Goal: Find specific page/section: Find specific page/section

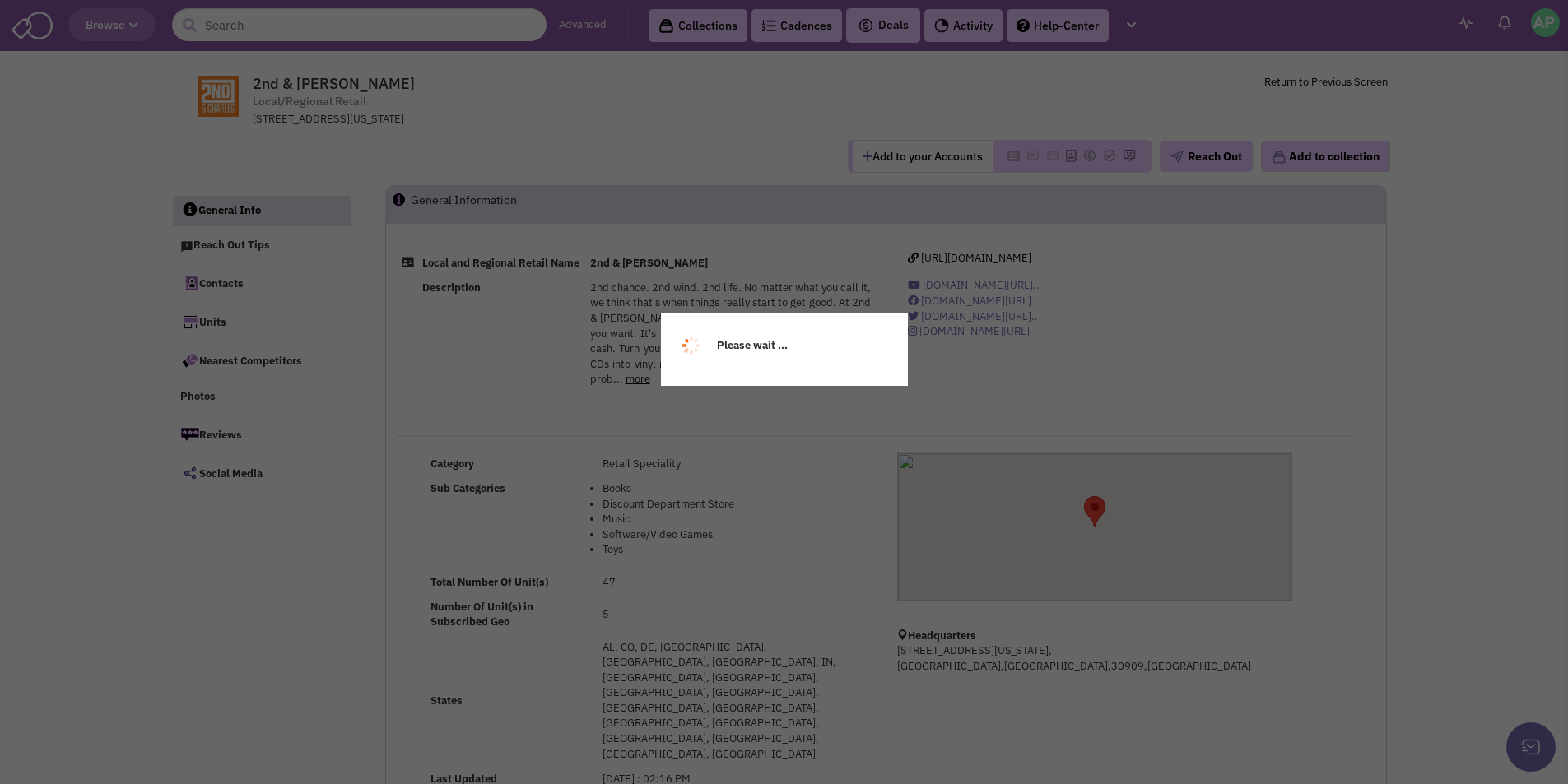
select select
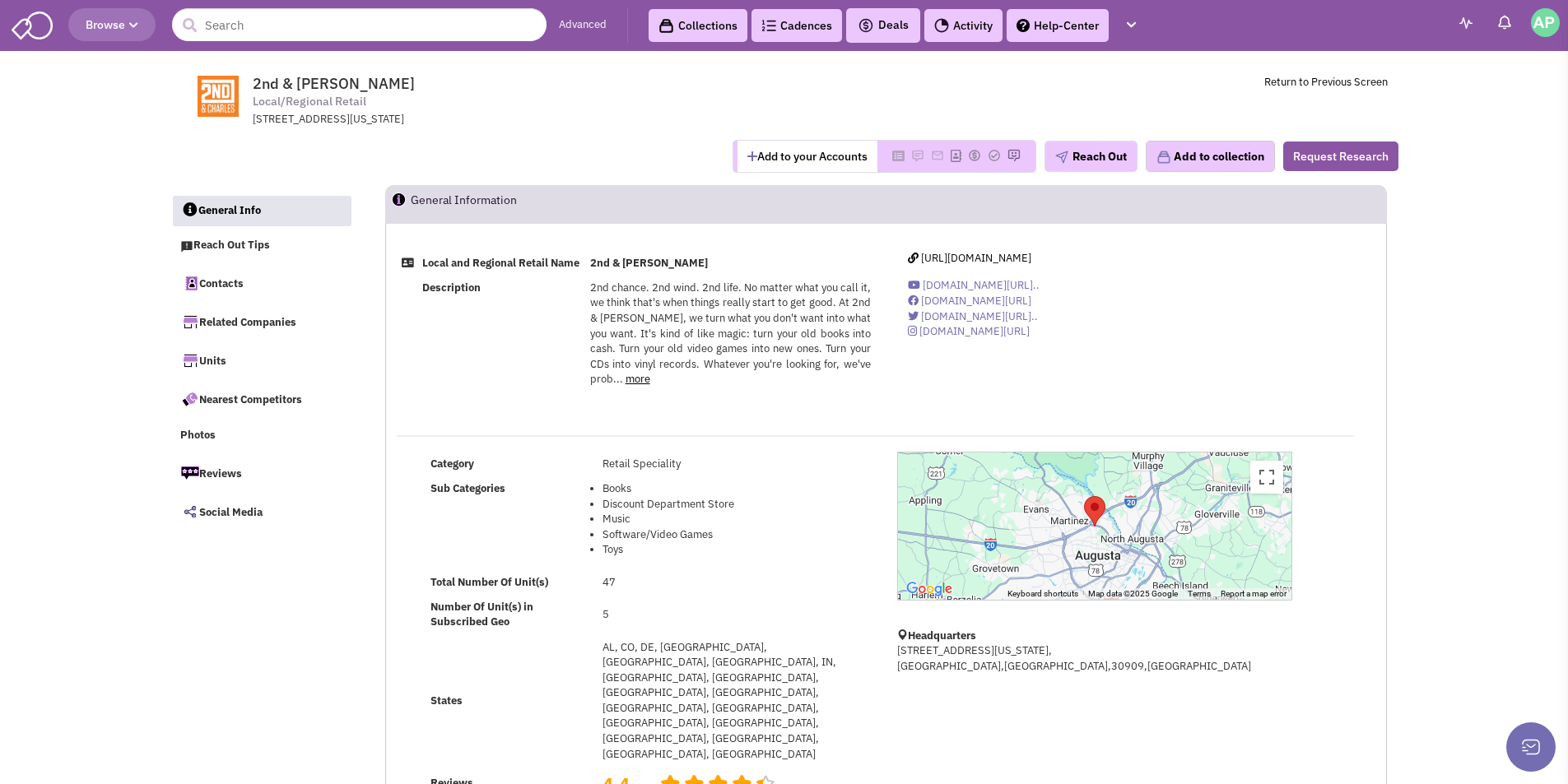
click at [634, 386] on link "more" at bounding box center [637, 378] width 25 height 14
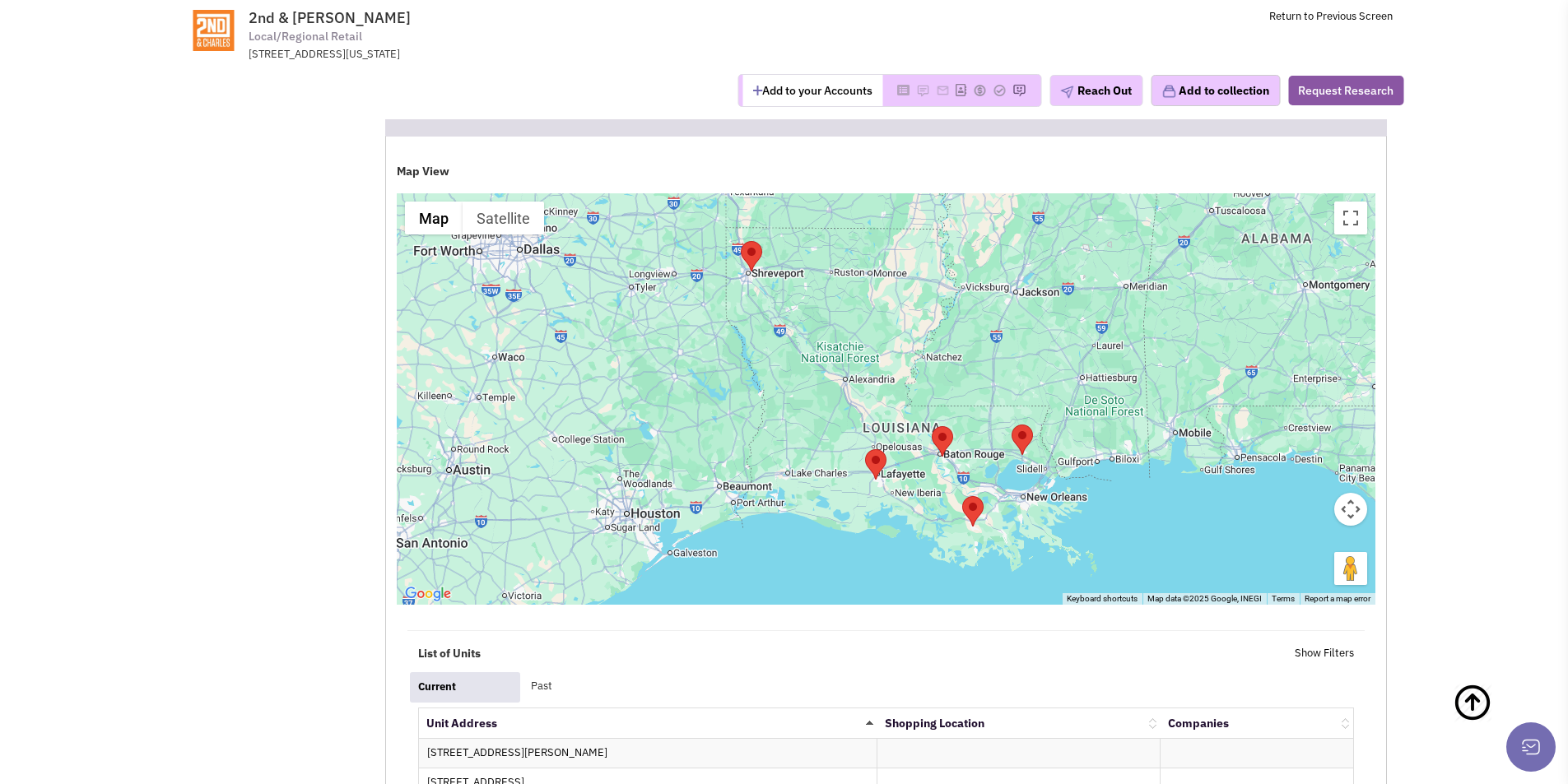
scroll to position [2215, 0]
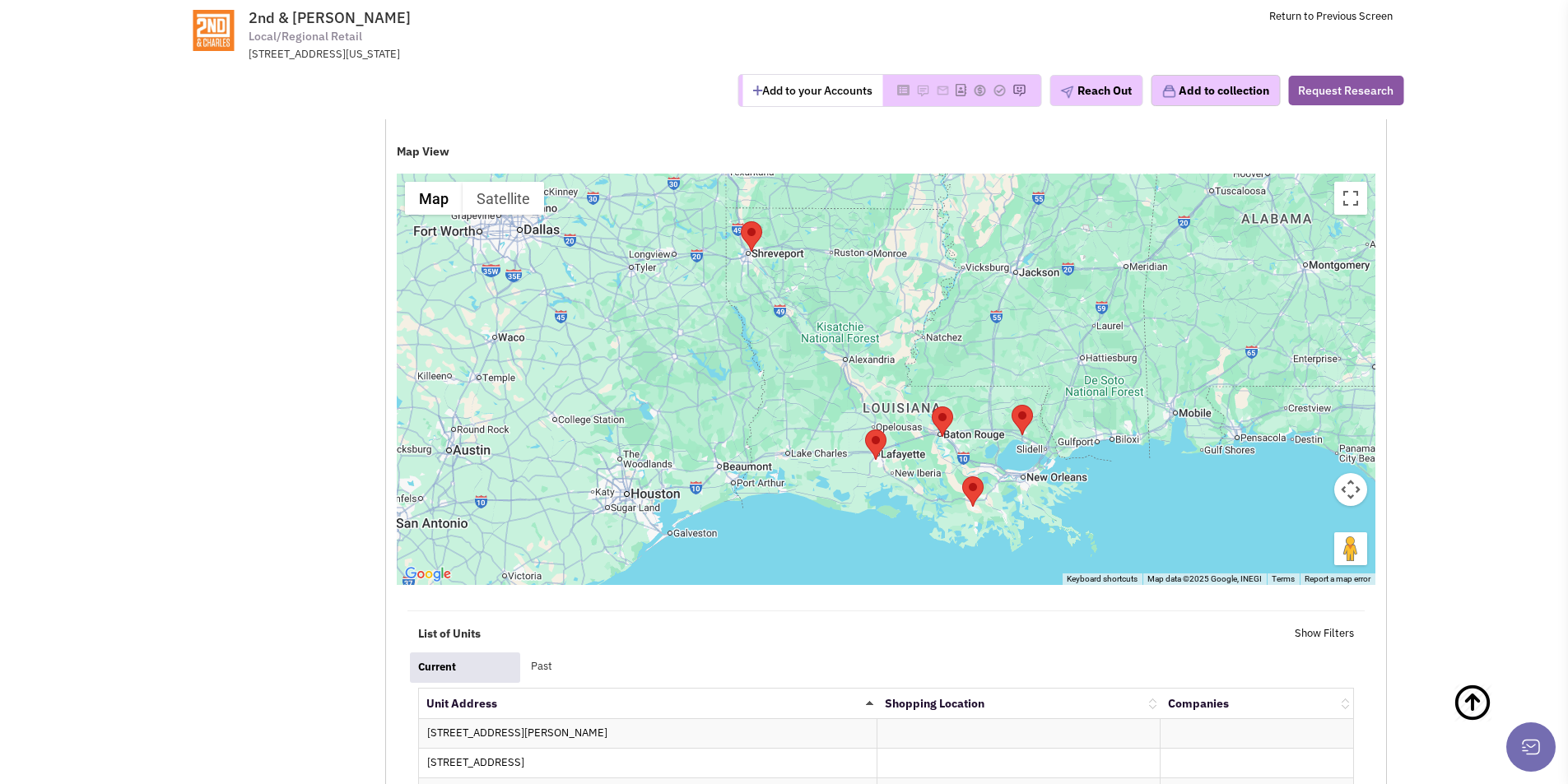
click at [1004, 445] on div at bounding box center [885, 379] width 979 height 411
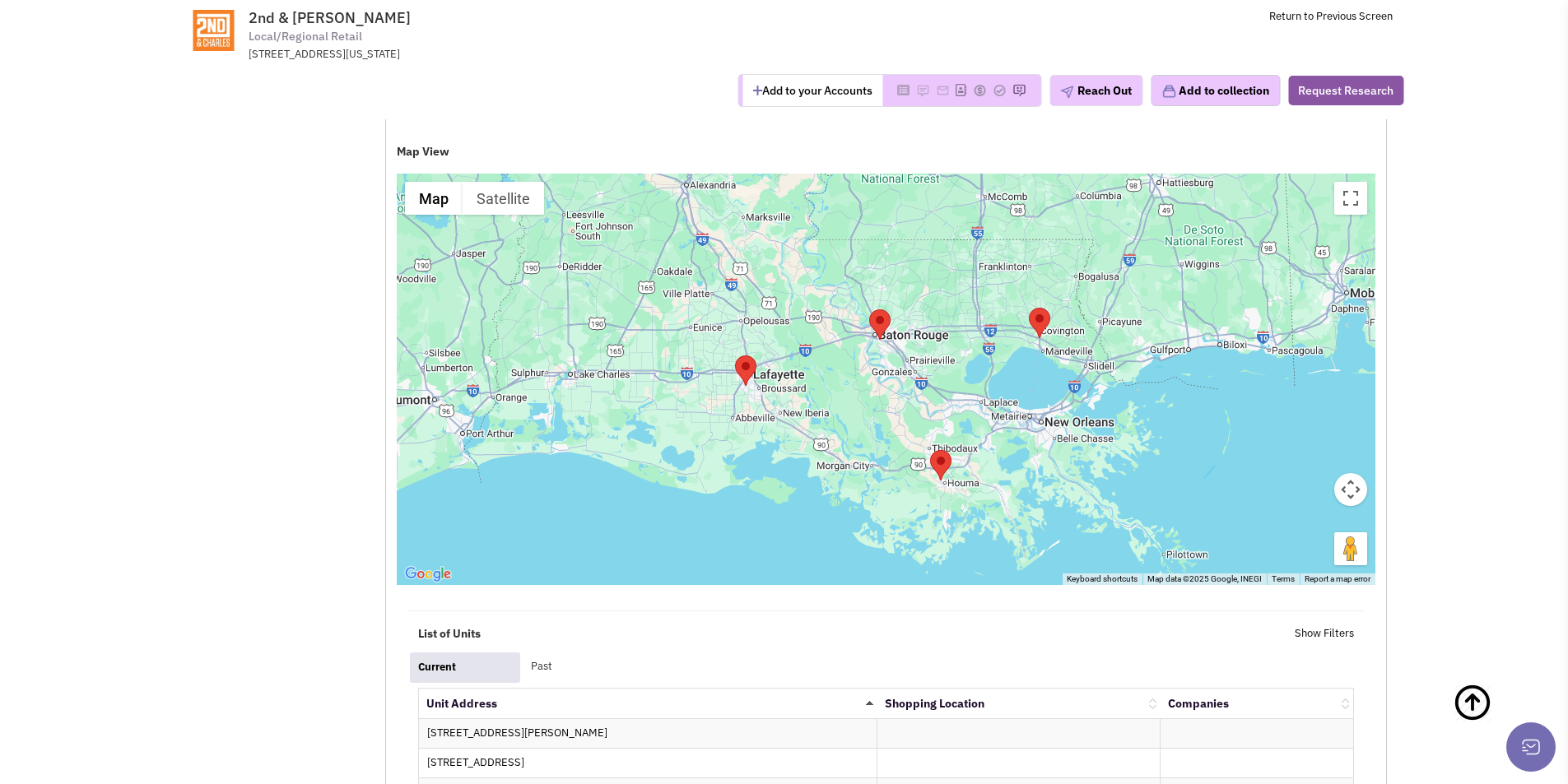
click at [1001, 374] on div at bounding box center [885, 379] width 979 height 411
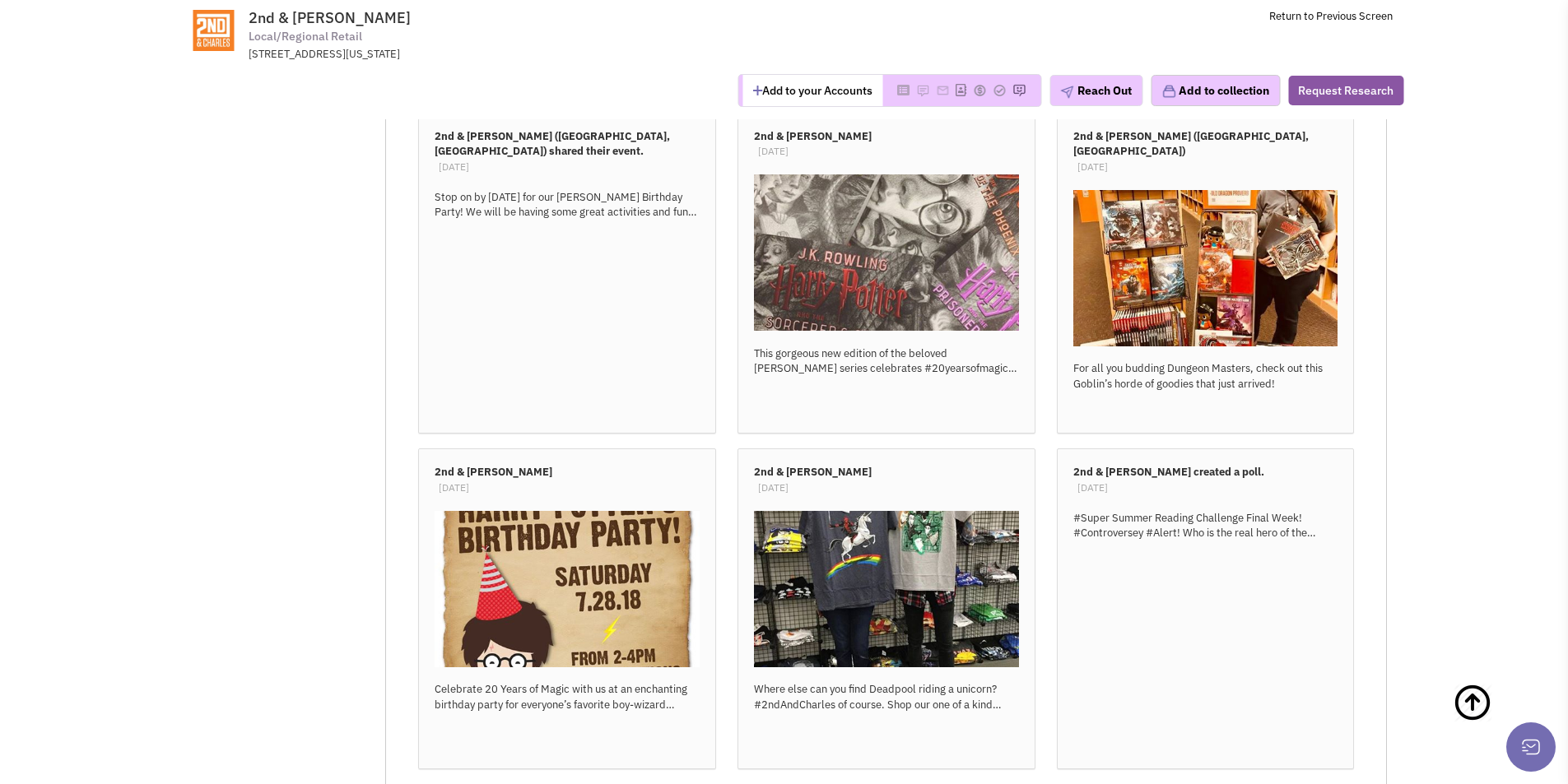
scroll to position [0, 0]
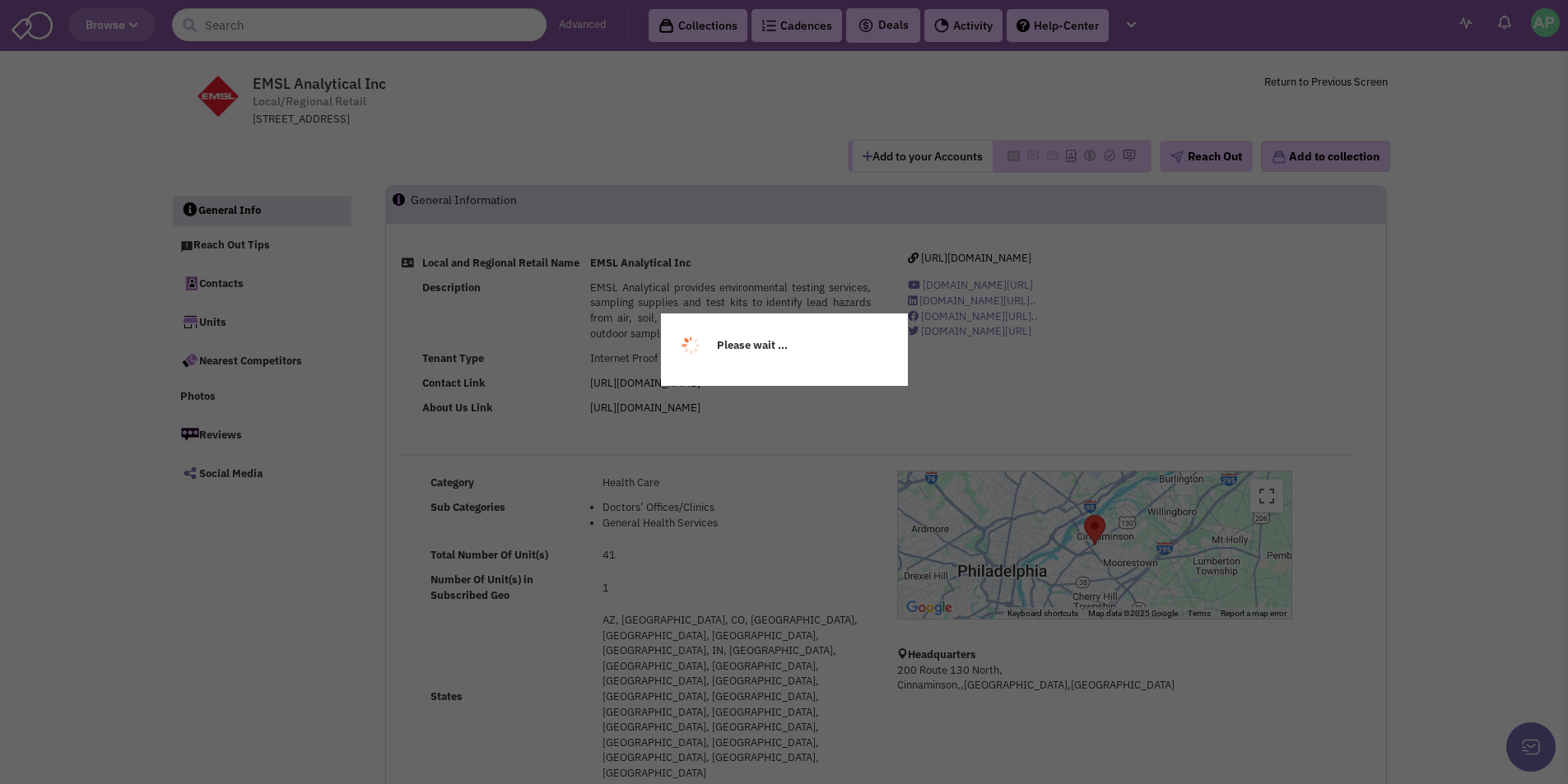
select select
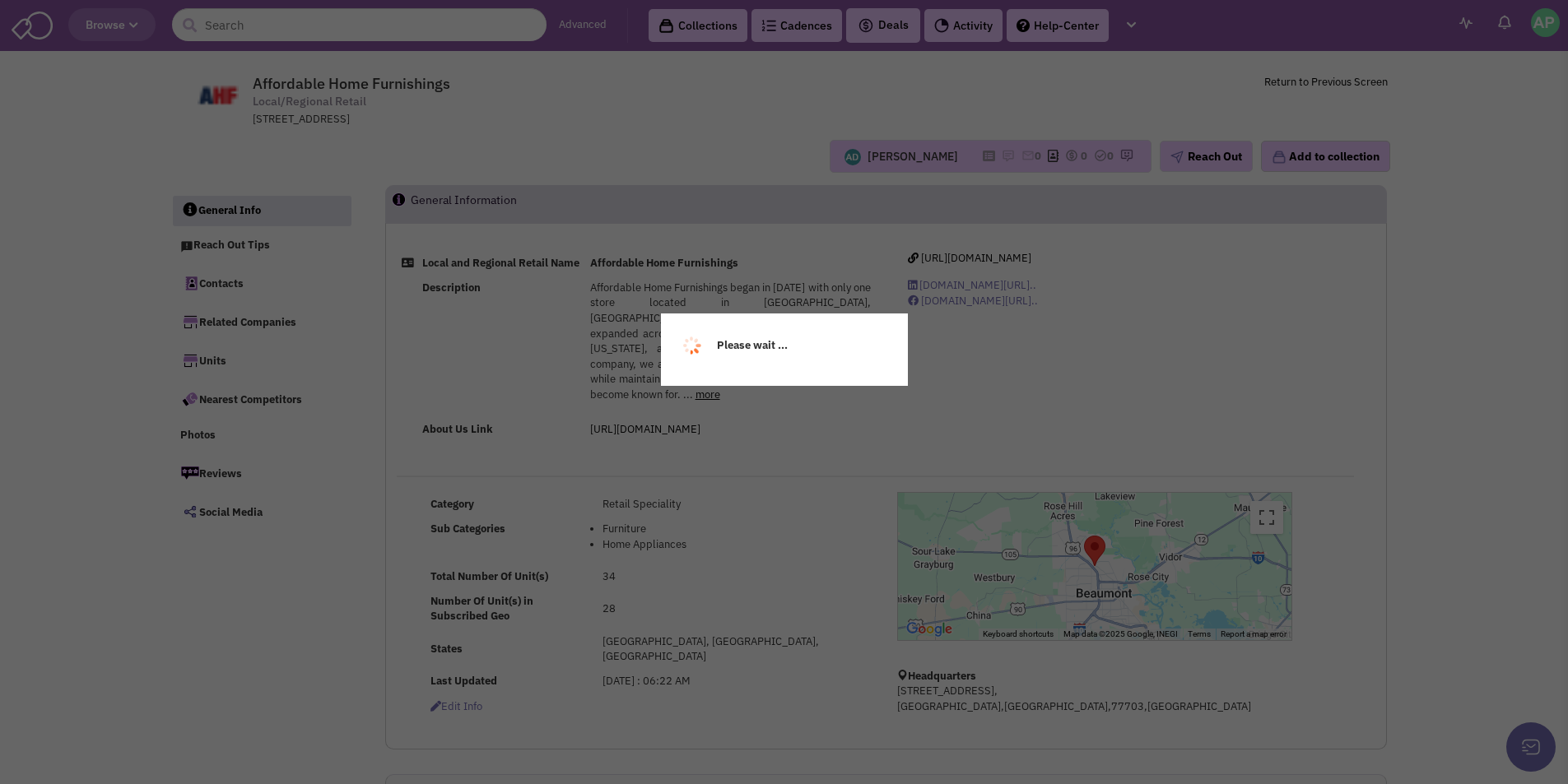
select select
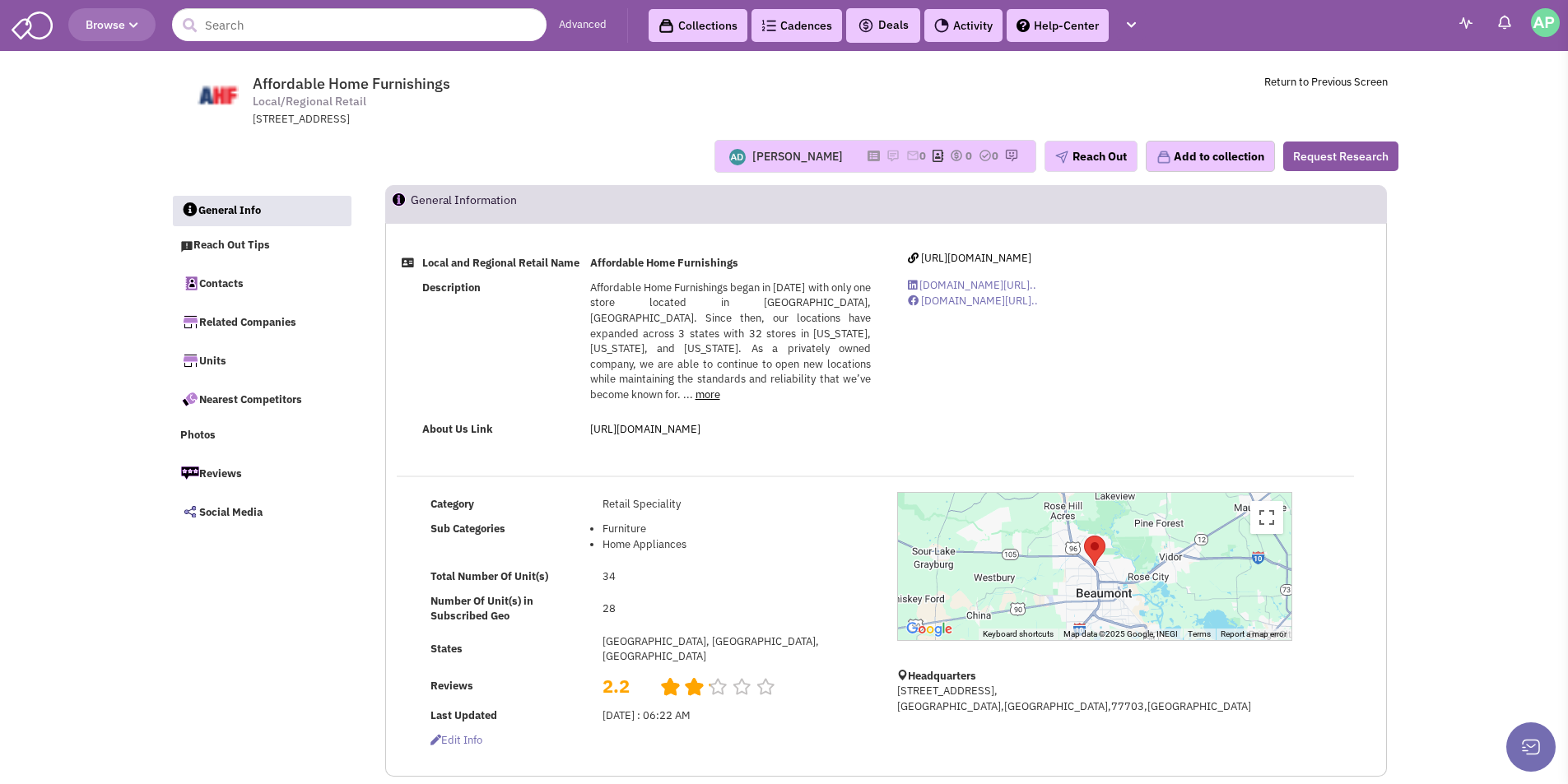
click at [702, 394] on link "more" at bounding box center [707, 394] width 25 height 14
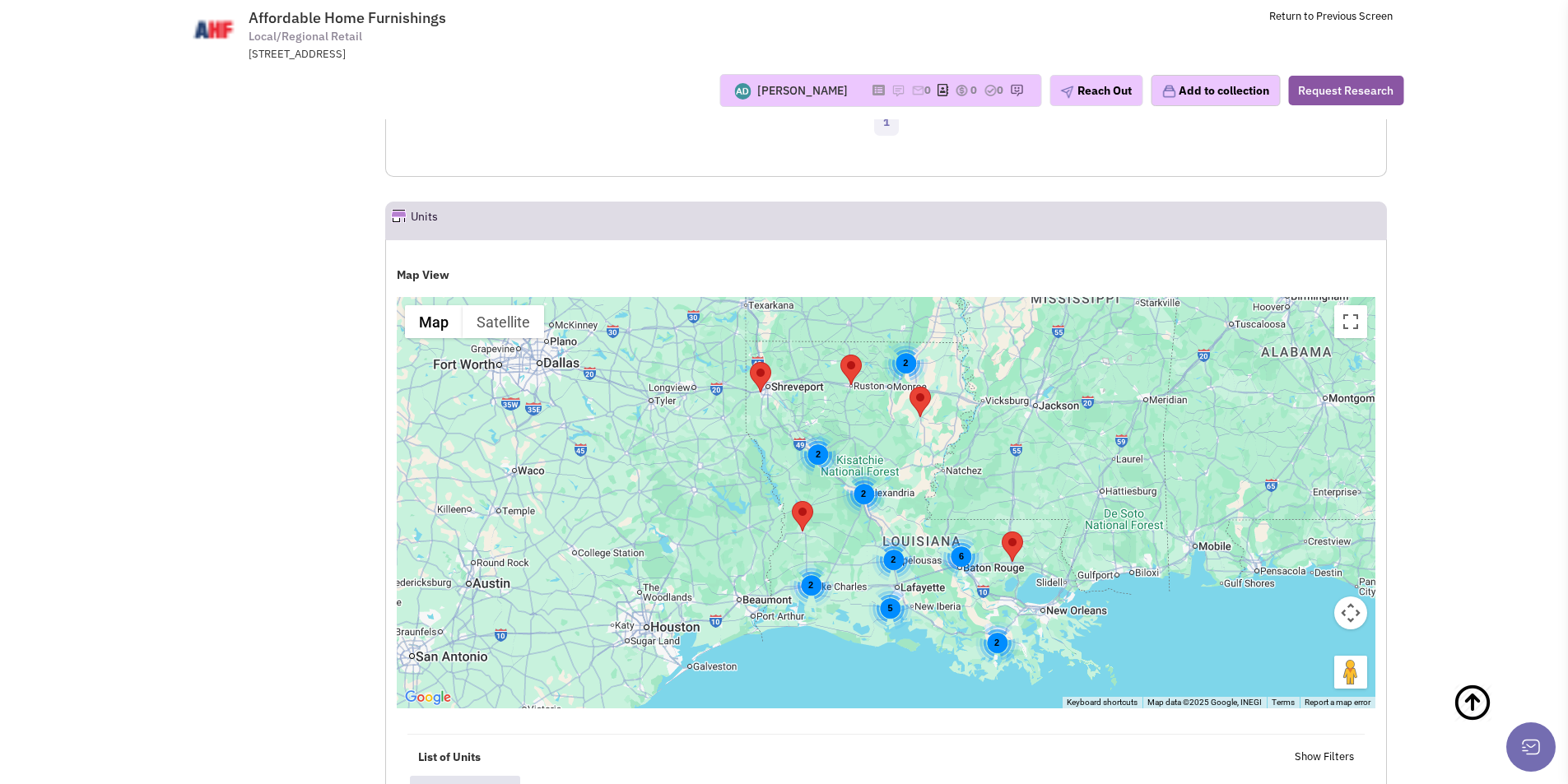
scroll to position [1957, 0]
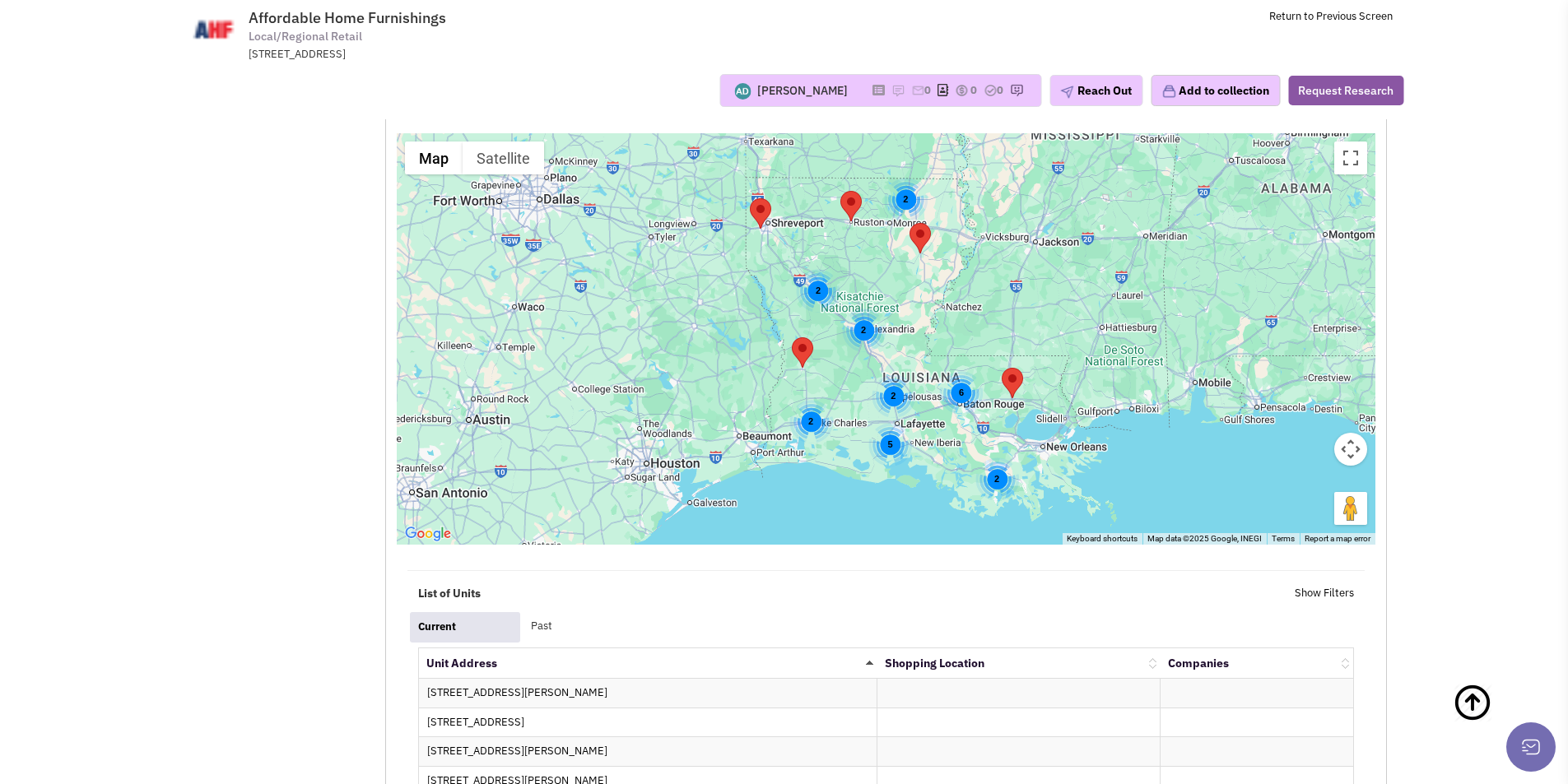
click at [1015, 428] on div "5 2 6 2 2 2 2 2" at bounding box center [885, 339] width 979 height 411
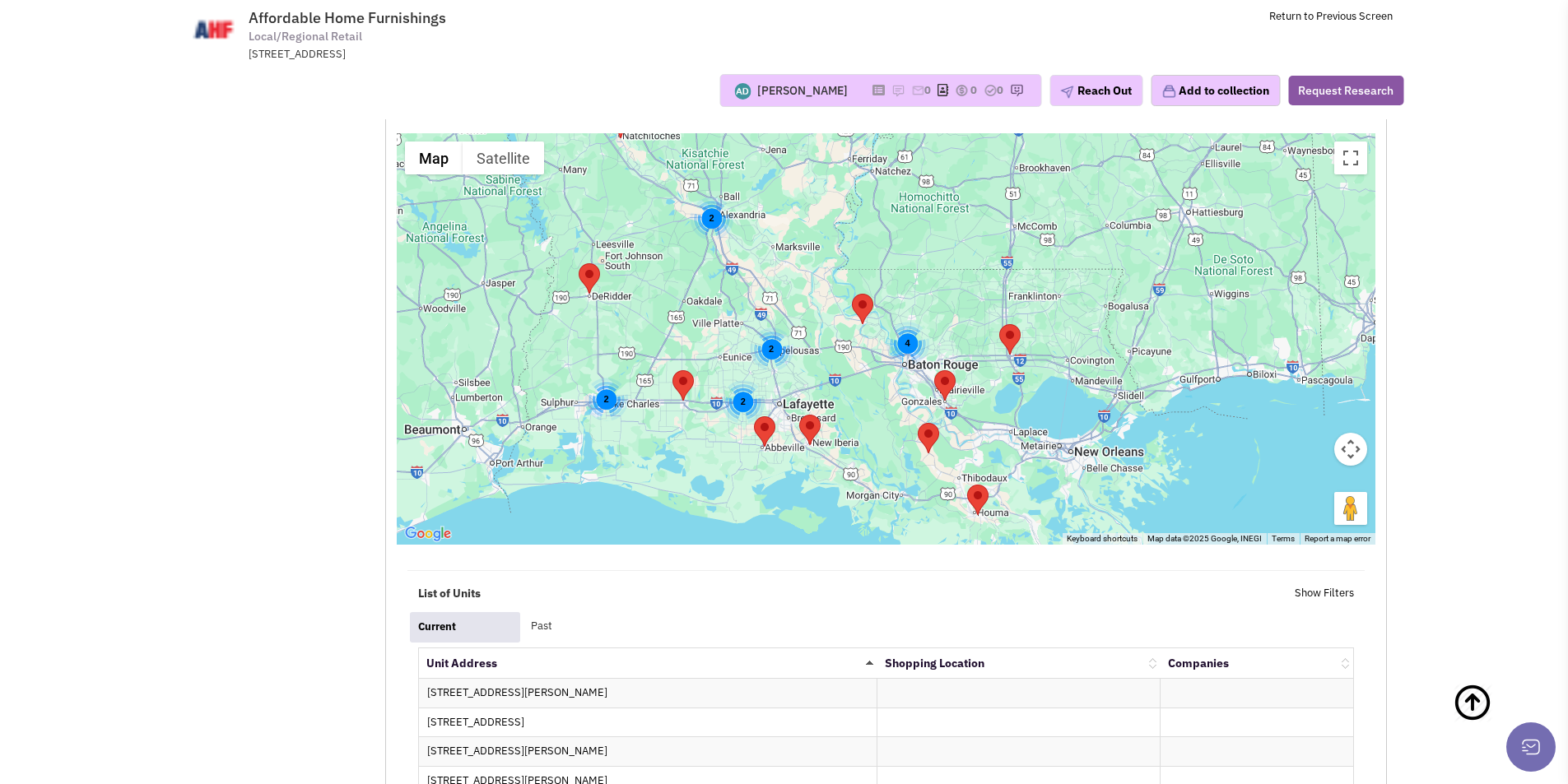
click at [1018, 400] on div "2 4 2 2 2" at bounding box center [885, 339] width 979 height 411
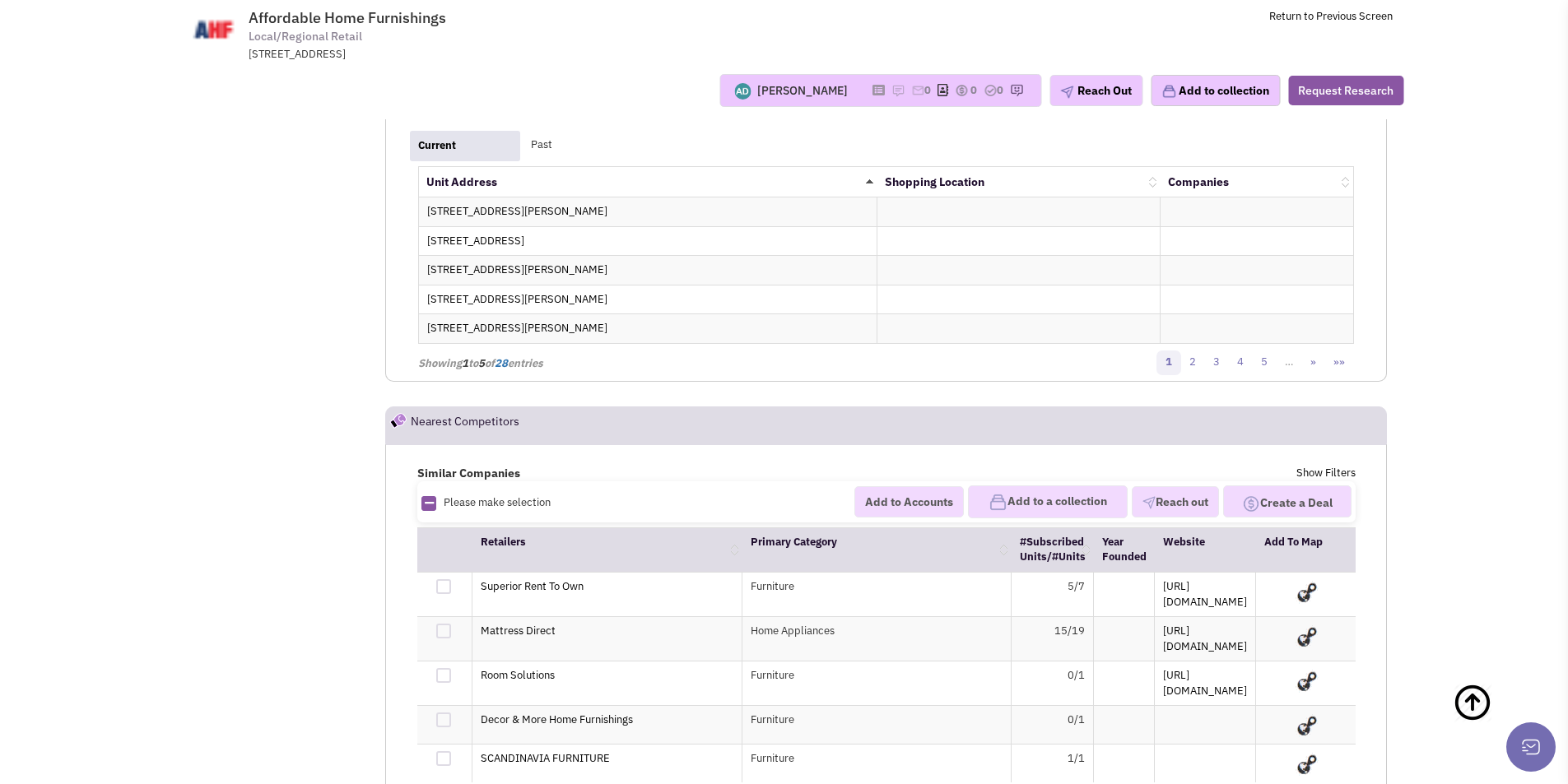
scroll to position [2382, 0]
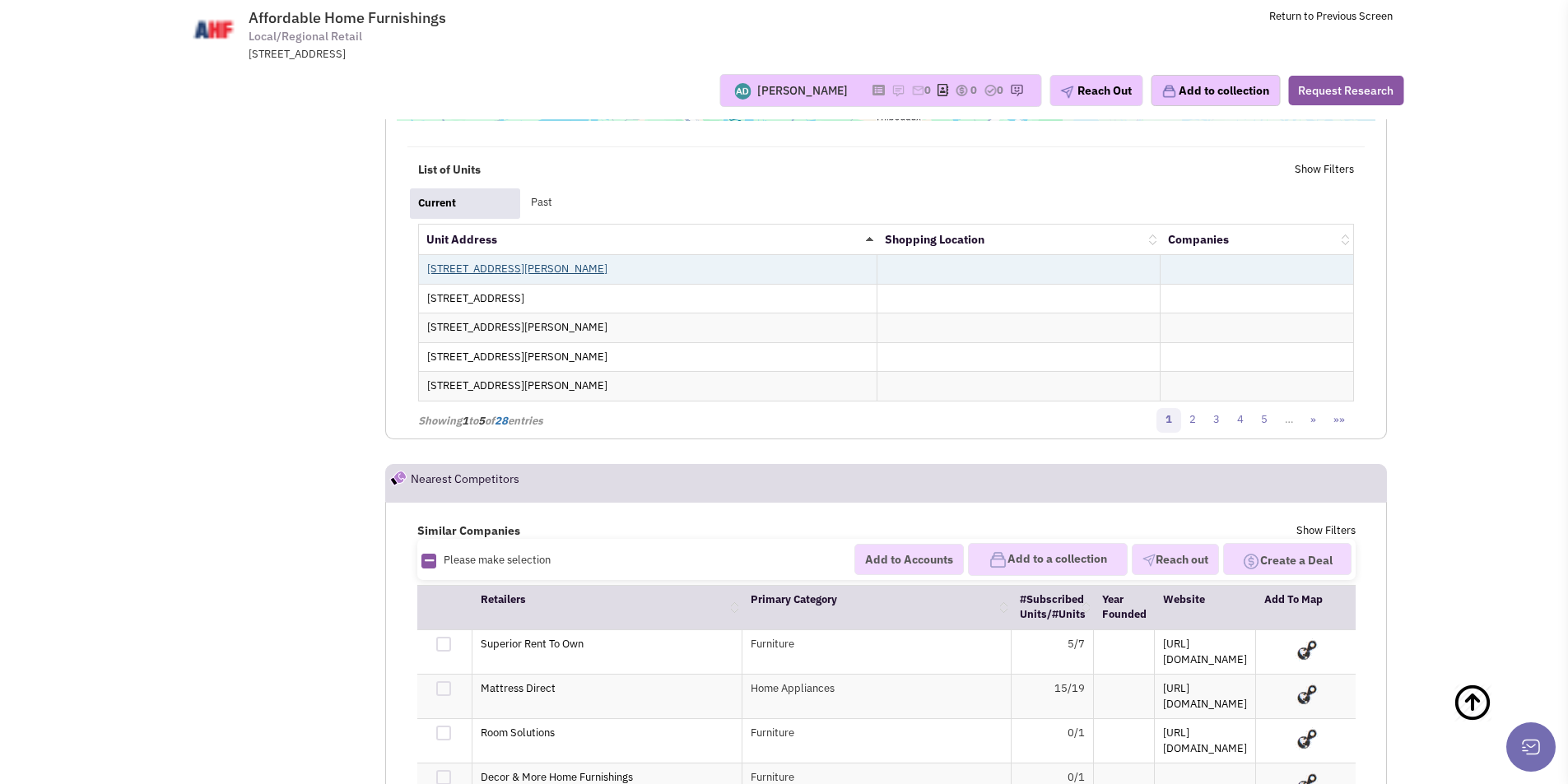
click at [427, 262] on link "100 Castille Avenue, Suite 101 LAFAYETTE LA USA 70501" at bounding box center [517, 268] width 180 height 14
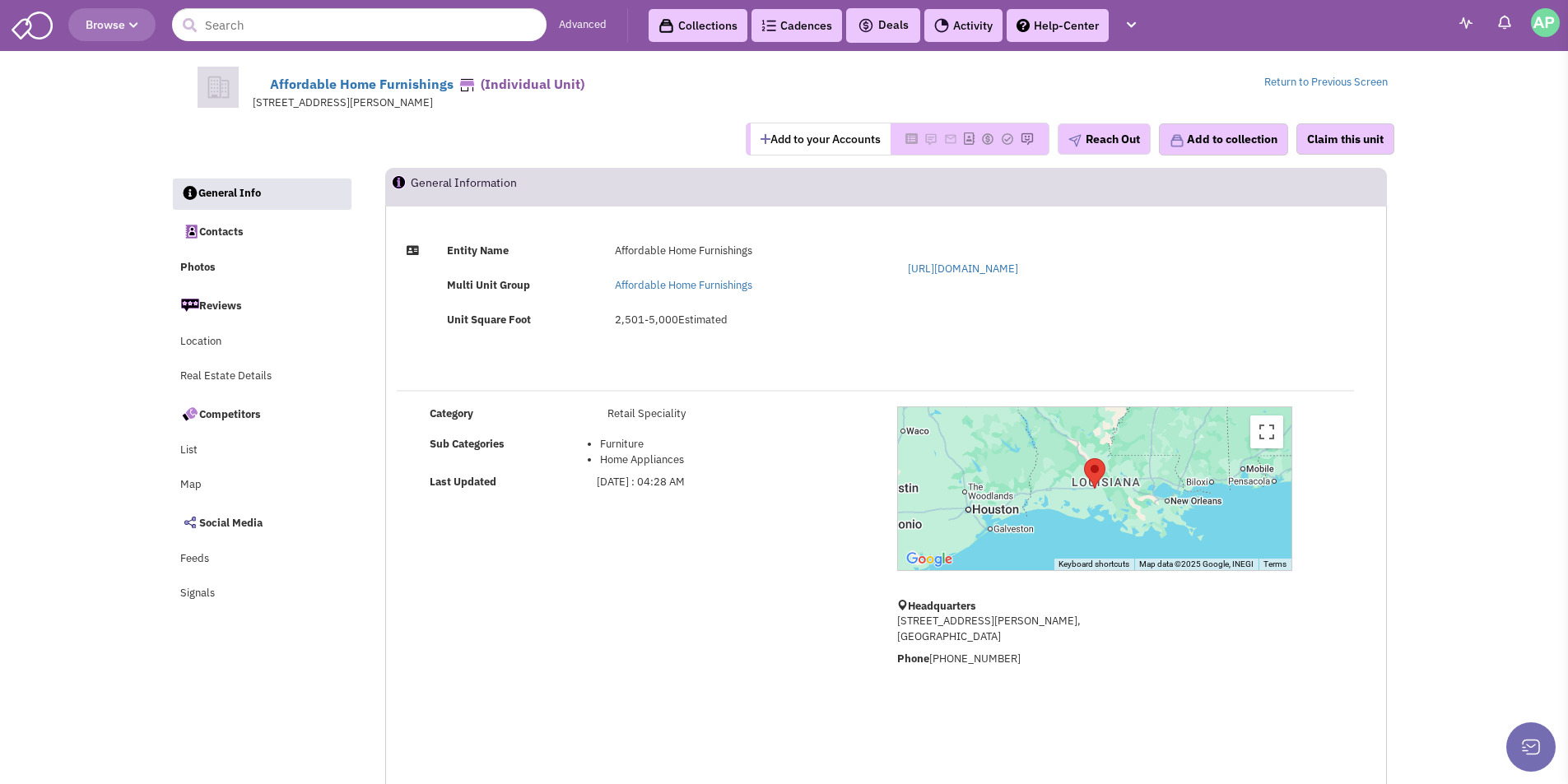
drag, startPoint x: 897, startPoint y: 617, endPoint x: 1071, endPoint y: 642, distance: 175.8
click at [1071, 642] on p "100 Castille Avenue, Suite 101, LAFAYETTE,LA,70501,USA" at bounding box center [1094, 629] width 395 height 30
